Goal: Task Accomplishment & Management: Use online tool/utility

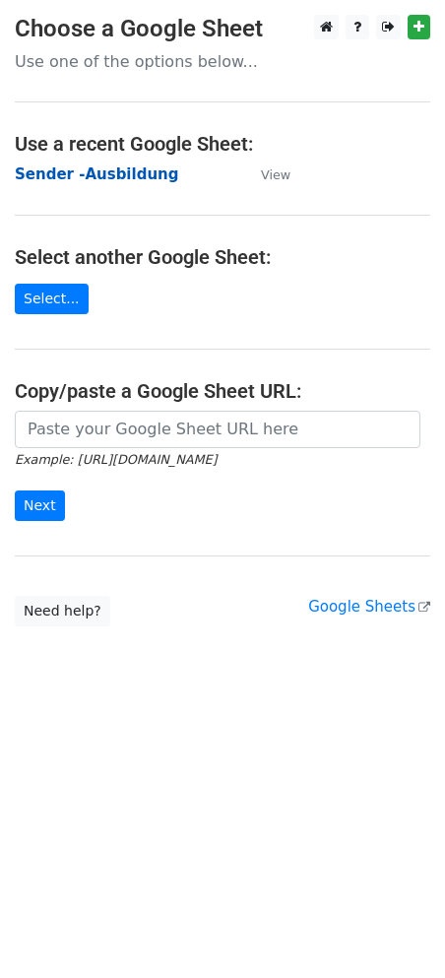
click at [87, 179] on strong "Sender -Ausbildung" at bounding box center [96, 174] width 163 height 18
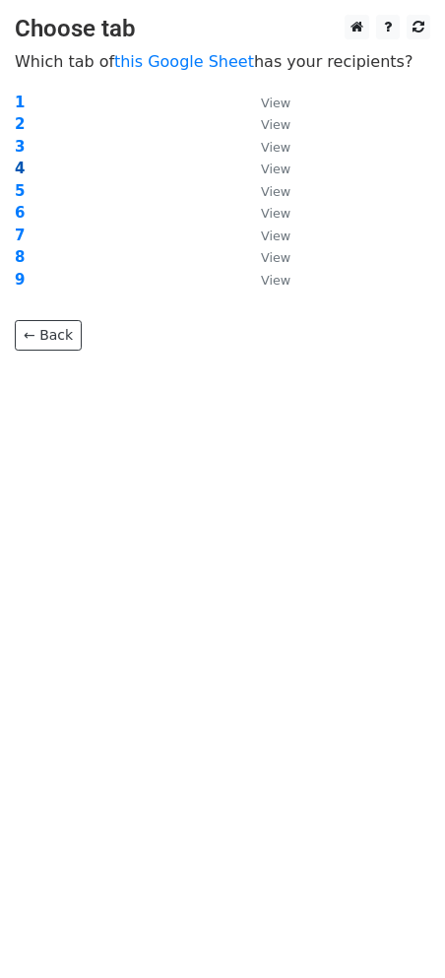
click at [21, 164] on strong "4" at bounding box center [20, 168] width 10 height 18
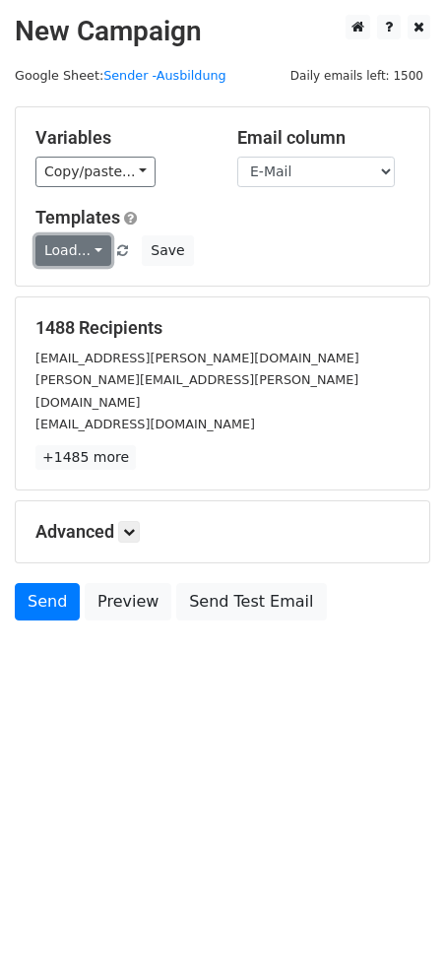
click at [89, 246] on link "Load..." at bounding box center [73, 250] width 76 height 31
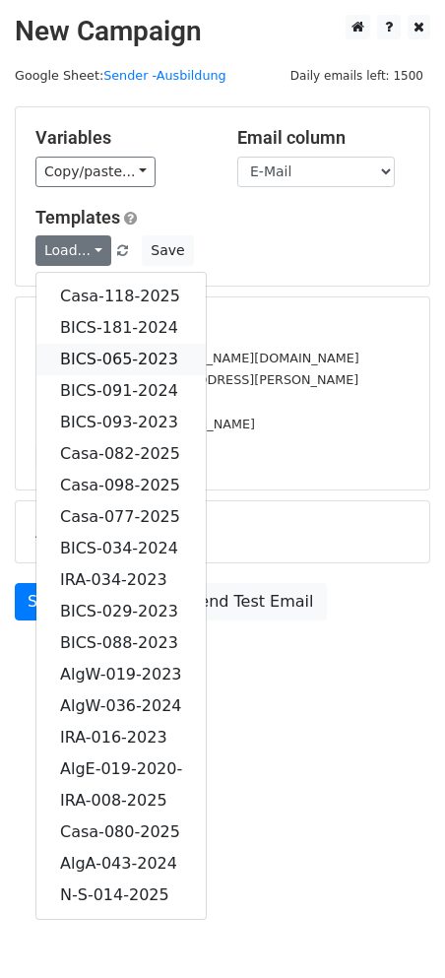
click at [122, 355] on link "BICS-065-2023" at bounding box center [120, 360] width 169 height 32
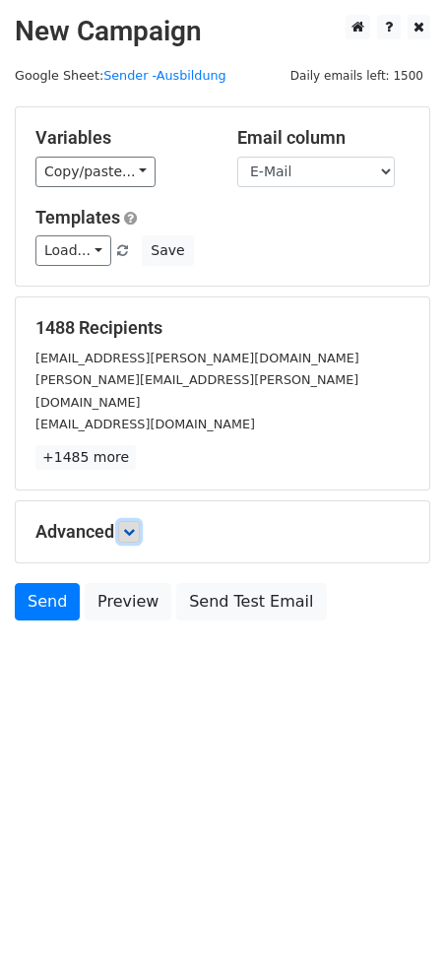
click at [129, 526] on icon at bounding box center [129, 532] width 12 height 12
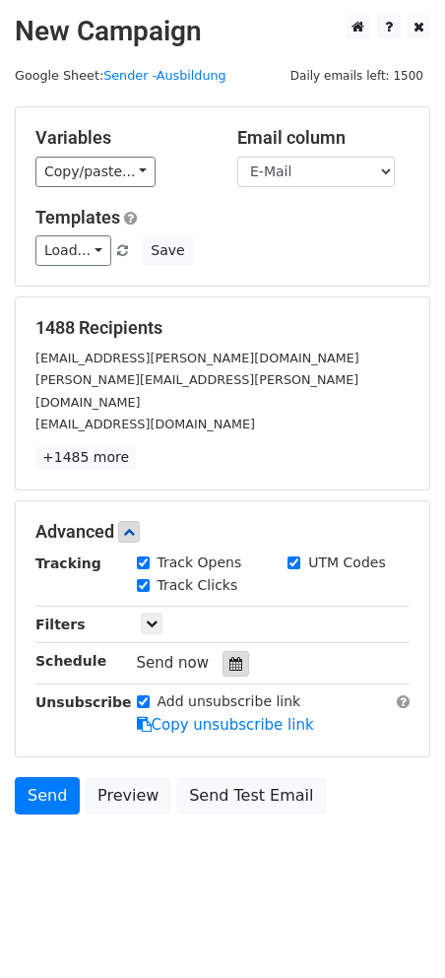
click at [224, 651] on div at bounding box center [235, 664] width 27 height 26
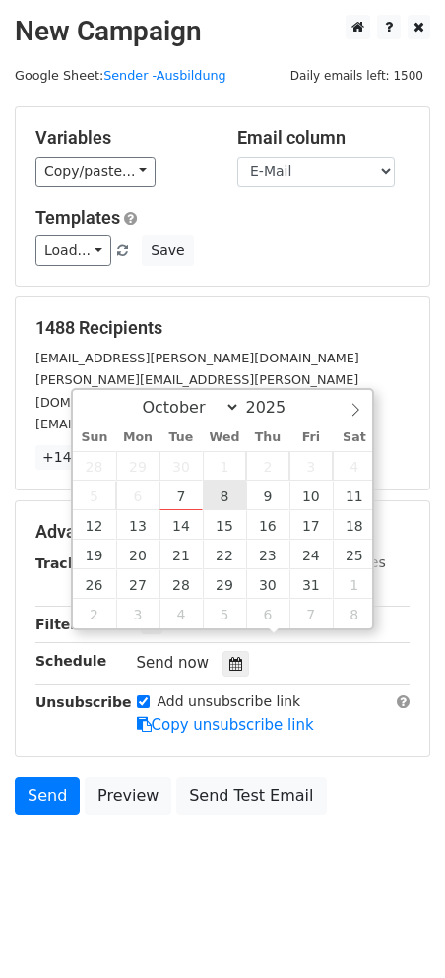
type input "[DATE] 12:00"
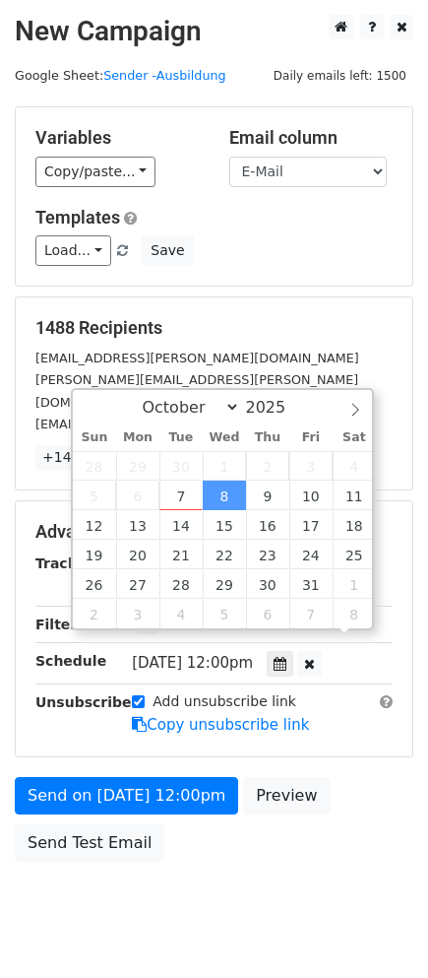
scroll to position [1, 0]
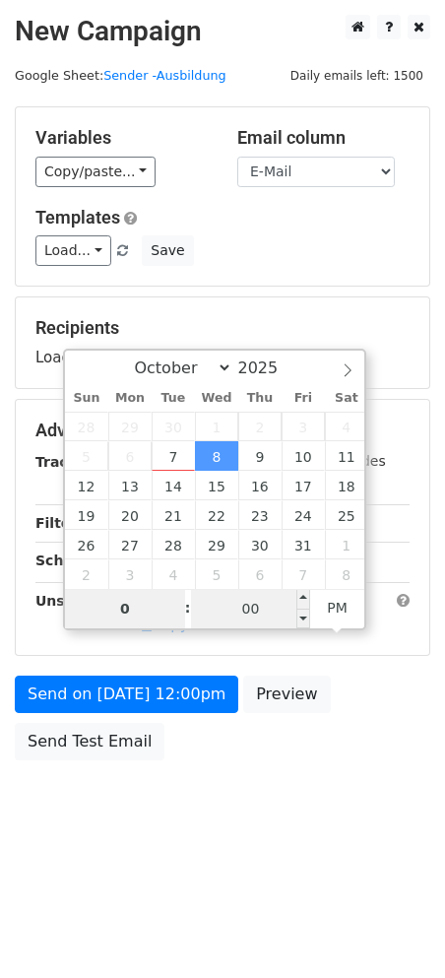
type input "08"
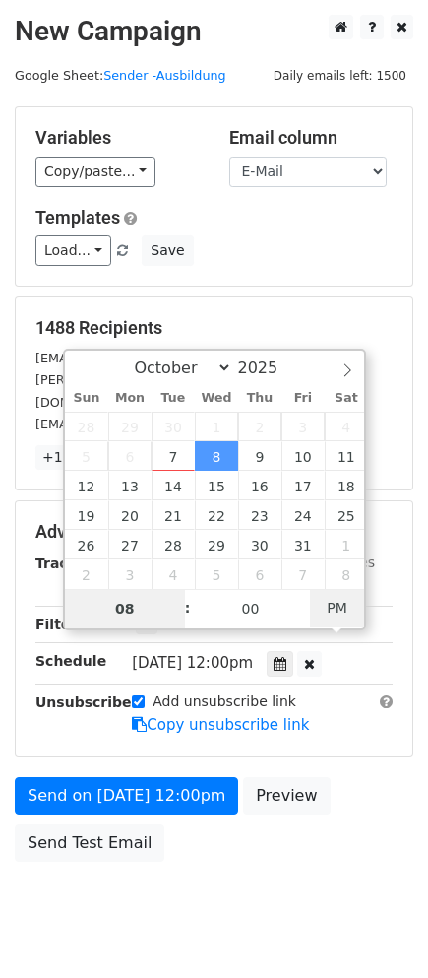
type input "[DATE] 08:00"
drag, startPoint x: 358, startPoint y: 608, endPoint x: 347, endPoint y: 607, distance: 11.9
click at [357, 607] on span "AM" at bounding box center [337, 607] width 54 height 39
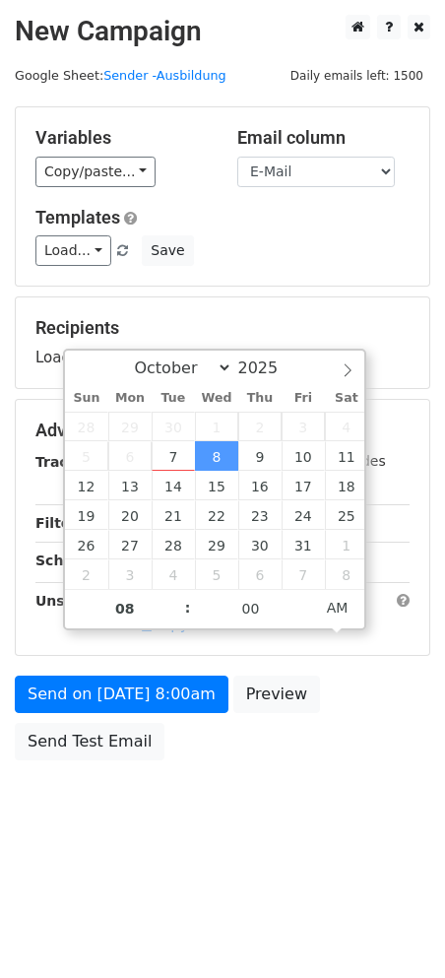
click at [224, 868] on html "New Campaign Daily emails left: 1500 Google Sheet: Sender -Ausbildung Variables…" at bounding box center [222, 489] width 445 height 978
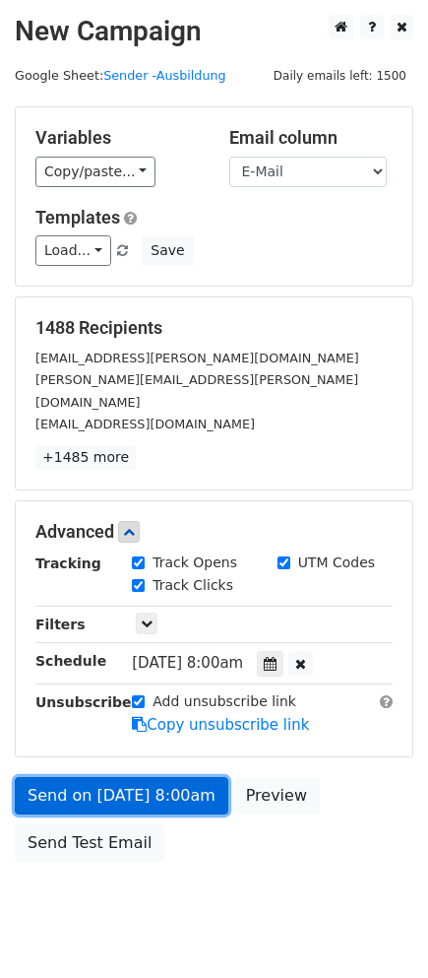
click at [93, 777] on link "Send on [DATE] 8:00am" at bounding box center [122, 795] width 214 height 37
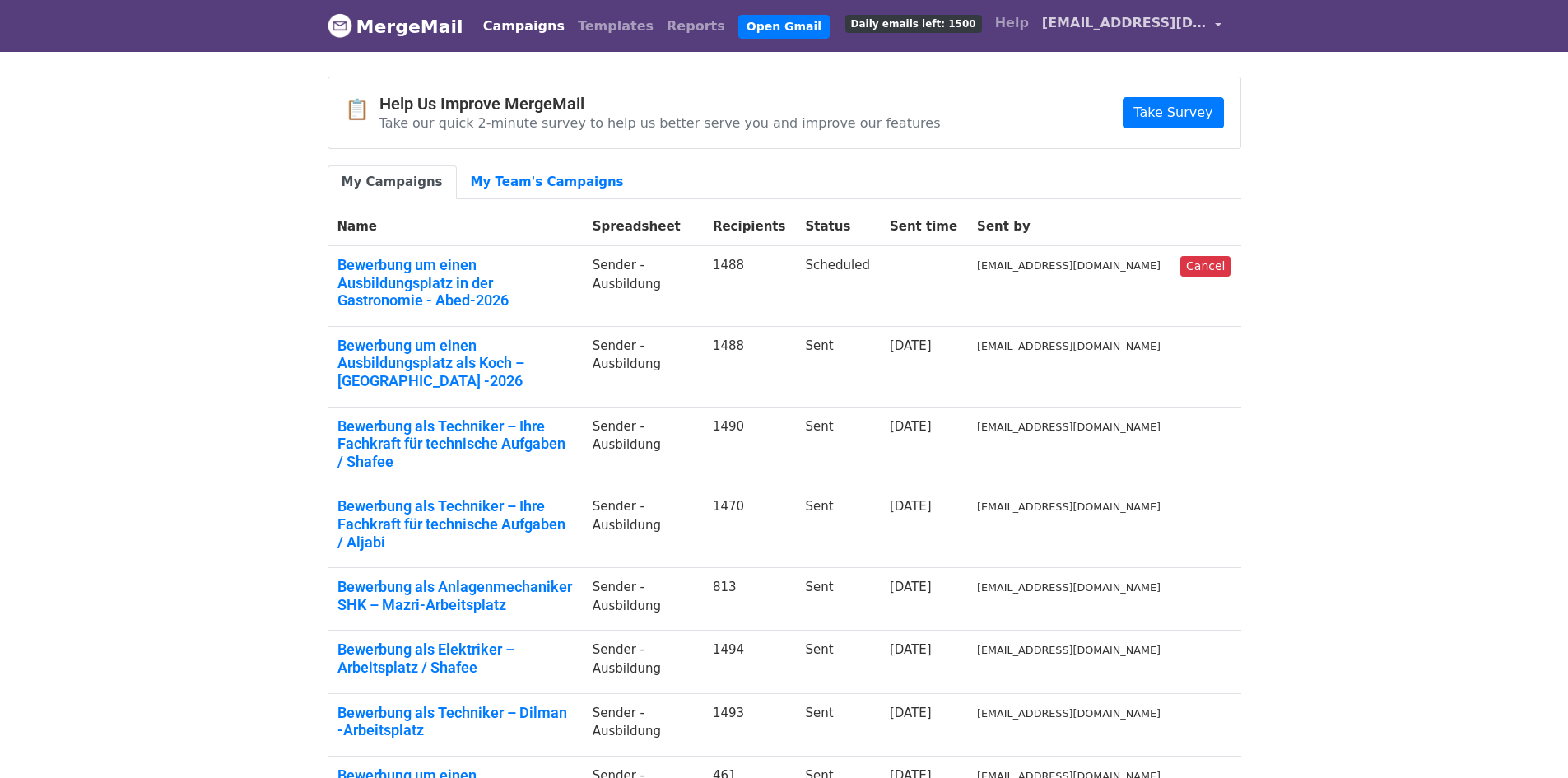
click at [1213, 23] on link "bewerbung1@vitastuttgart.com" at bounding box center [1131, 26] width 192 height 38
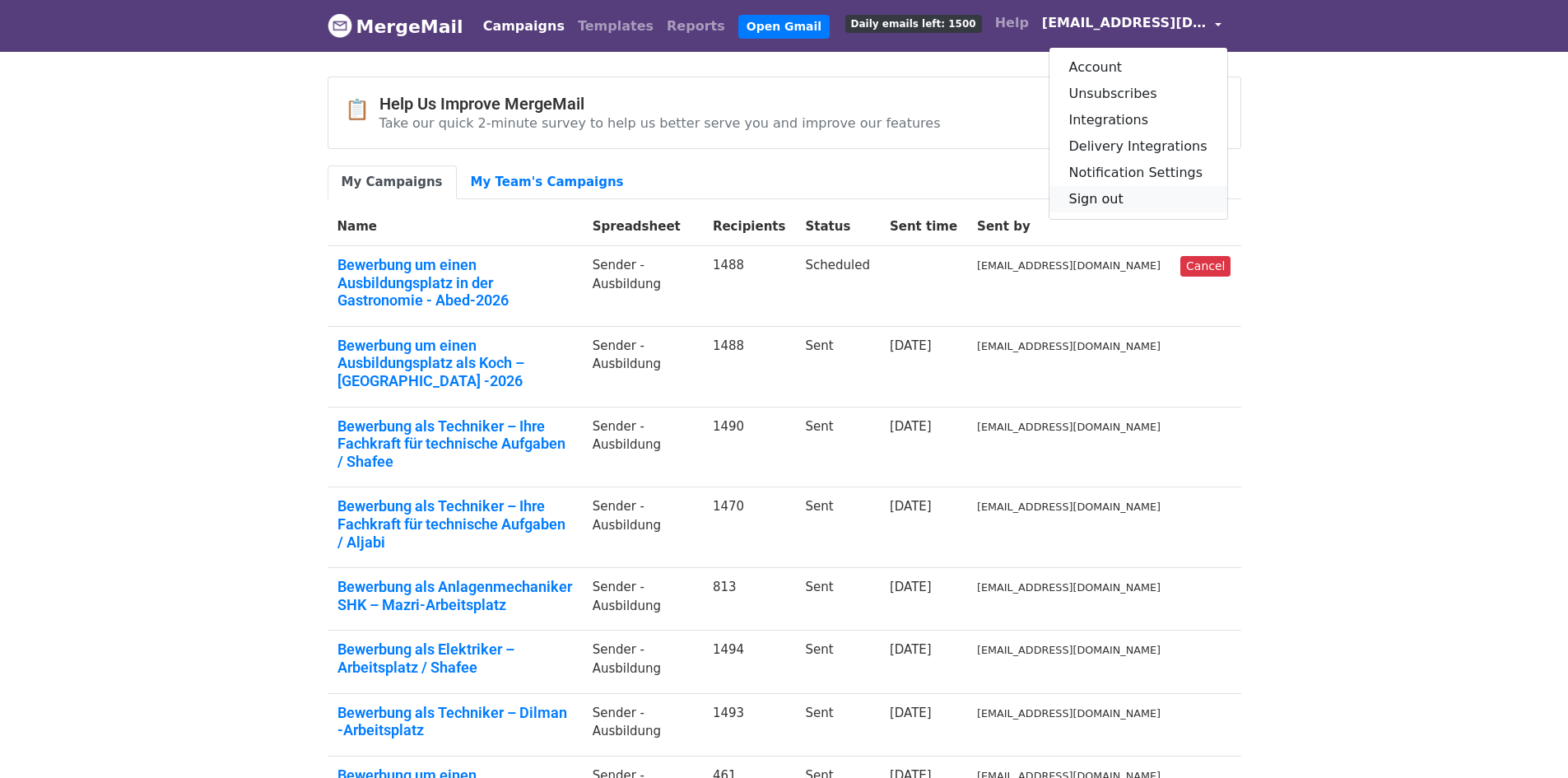
click at [1158, 209] on link "Sign out" at bounding box center [1138, 199] width 178 height 27
